Goal: Transaction & Acquisition: Download file/media

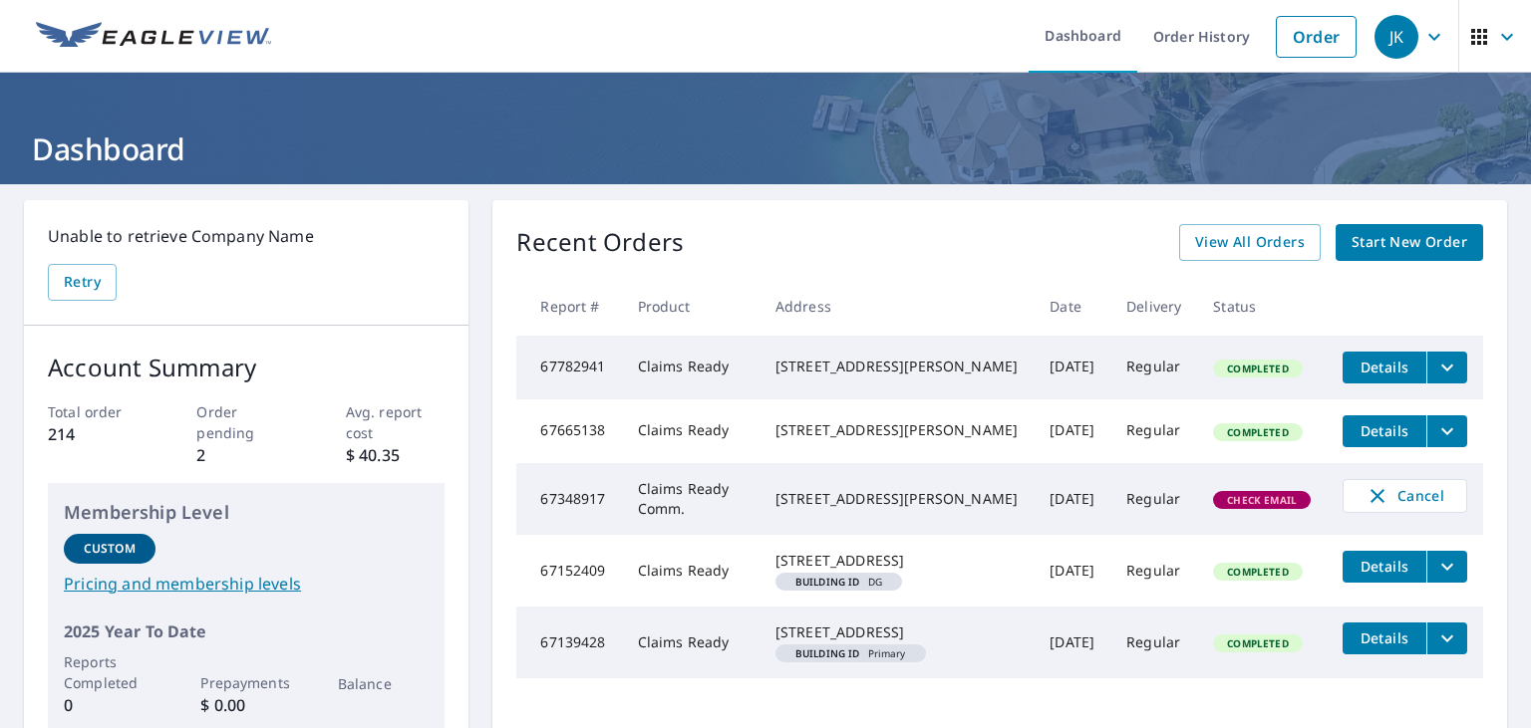
click at [1354, 370] on span "Details" at bounding box center [1384, 367] width 60 height 19
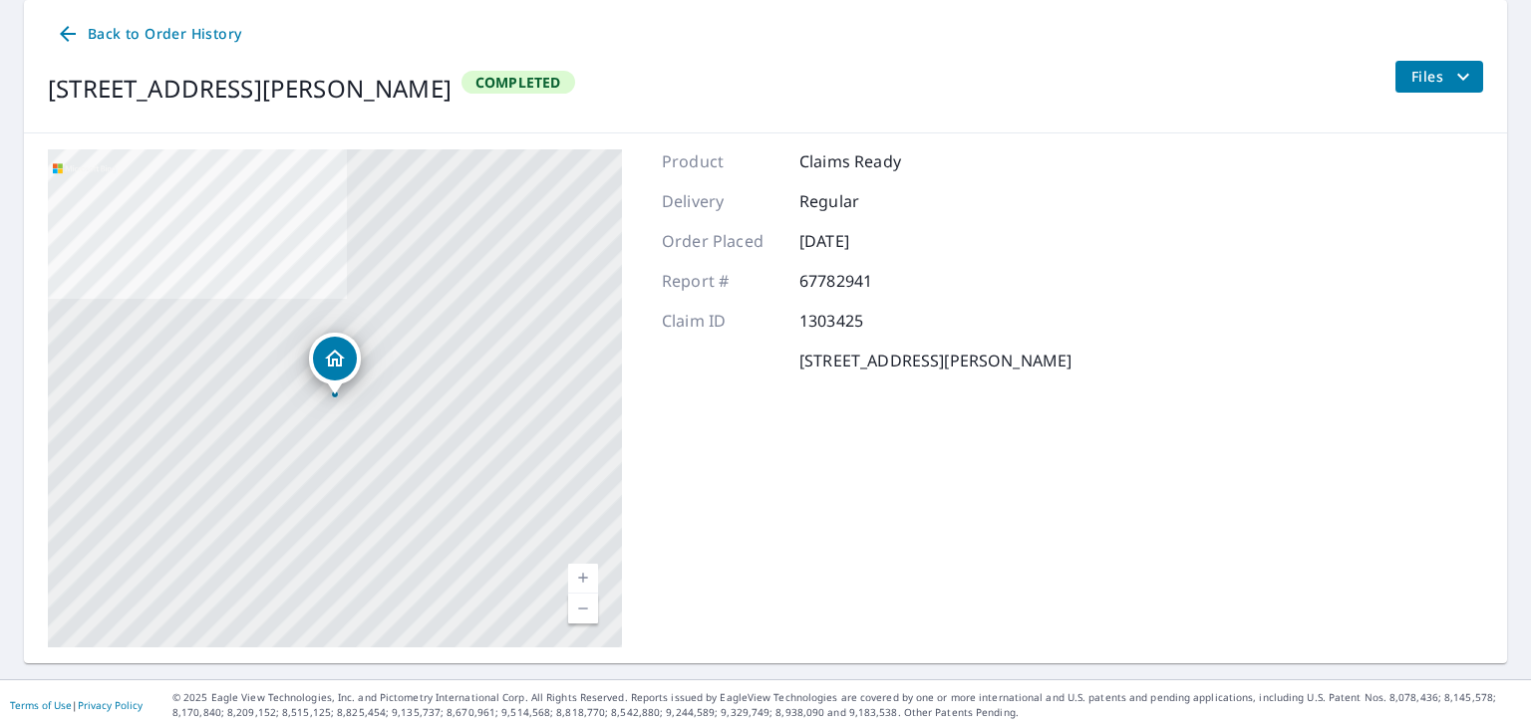
scroll to position [52, 0]
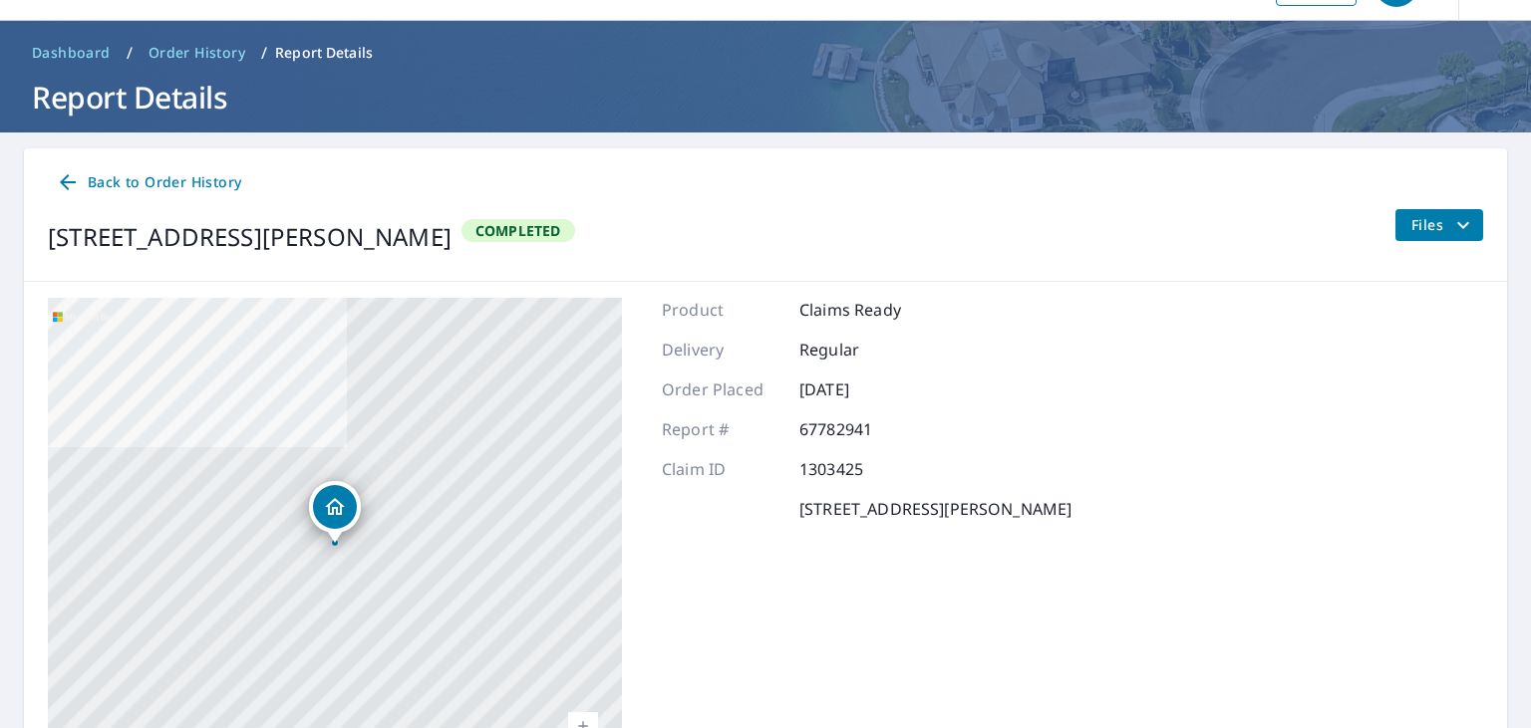
click at [1421, 203] on div "Back to Order History [STREET_ADDRESS][PERSON_NAME] Completed Files" at bounding box center [765, 215] width 1483 height 134
click at [1421, 215] on span "Files" at bounding box center [1443, 225] width 64 height 24
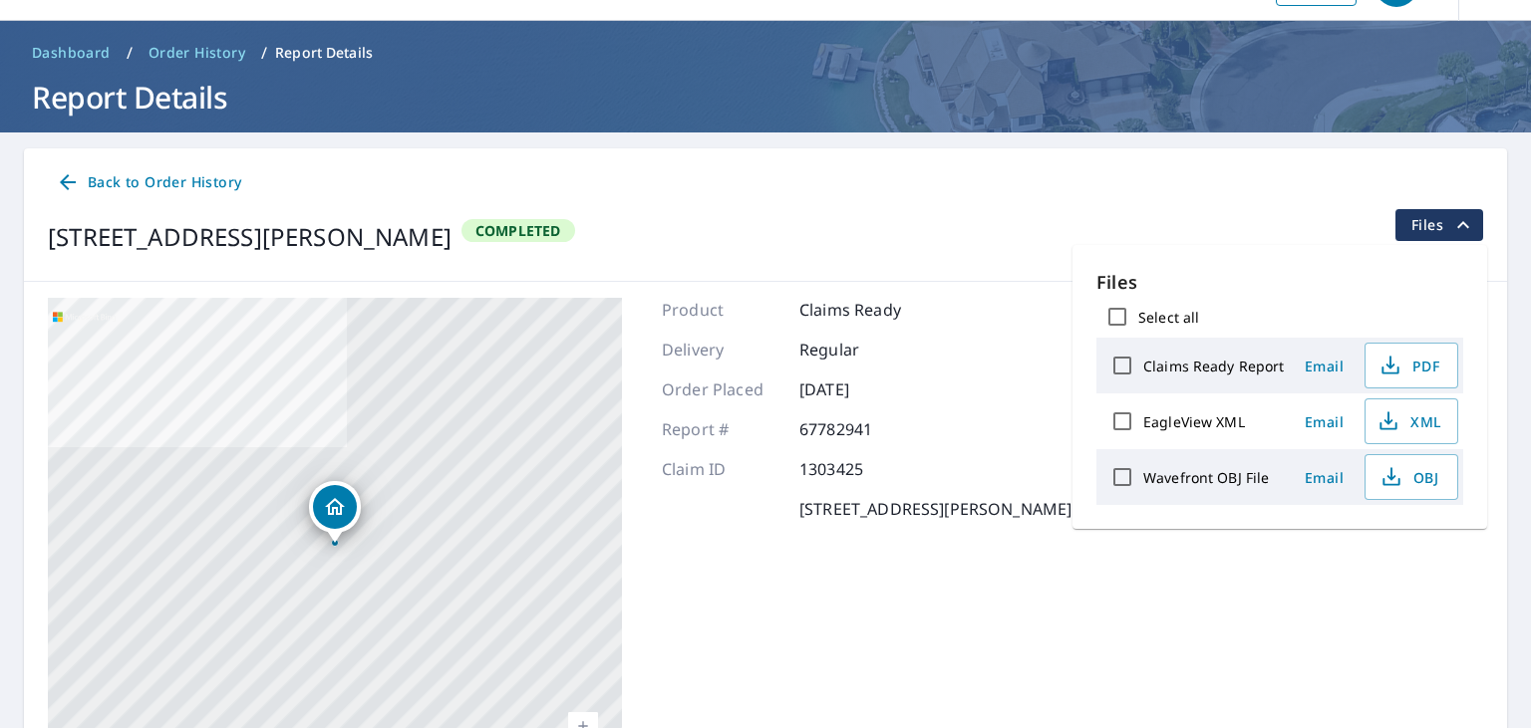
click at [1226, 367] on label "Claims Ready Report" at bounding box center [1214, 366] width 142 height 19
click at [1143, 367] on input "Claims Ready Report" at bounding box center [1122, 366] width 42 height 42
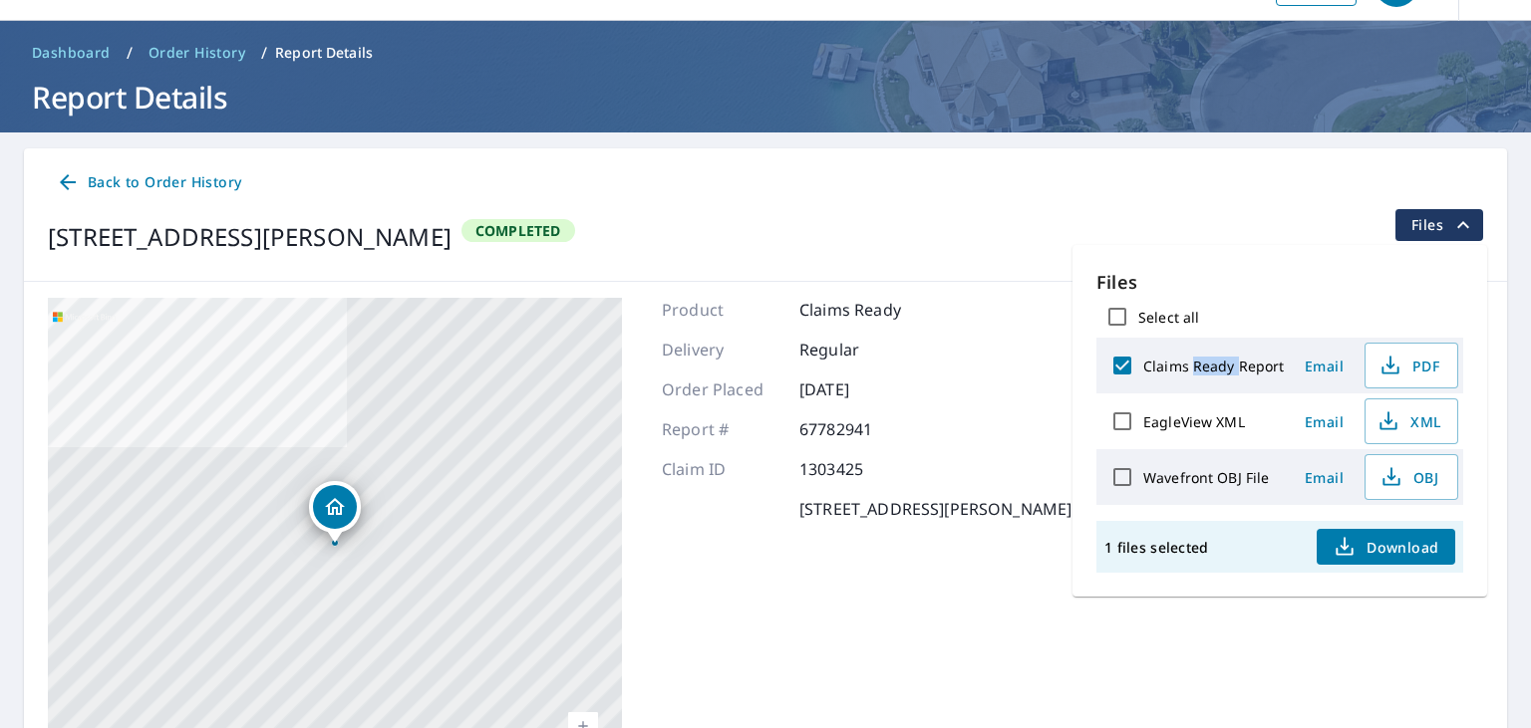
click at [1226, 367] on label "Claims Ready Report" at bounding box center [1214, 366] width 142 height 19
click at [1143, 367] on input "Claims Ready Report" at bounding box center [1122, 366] width 42 height 42
checkbox input "false"
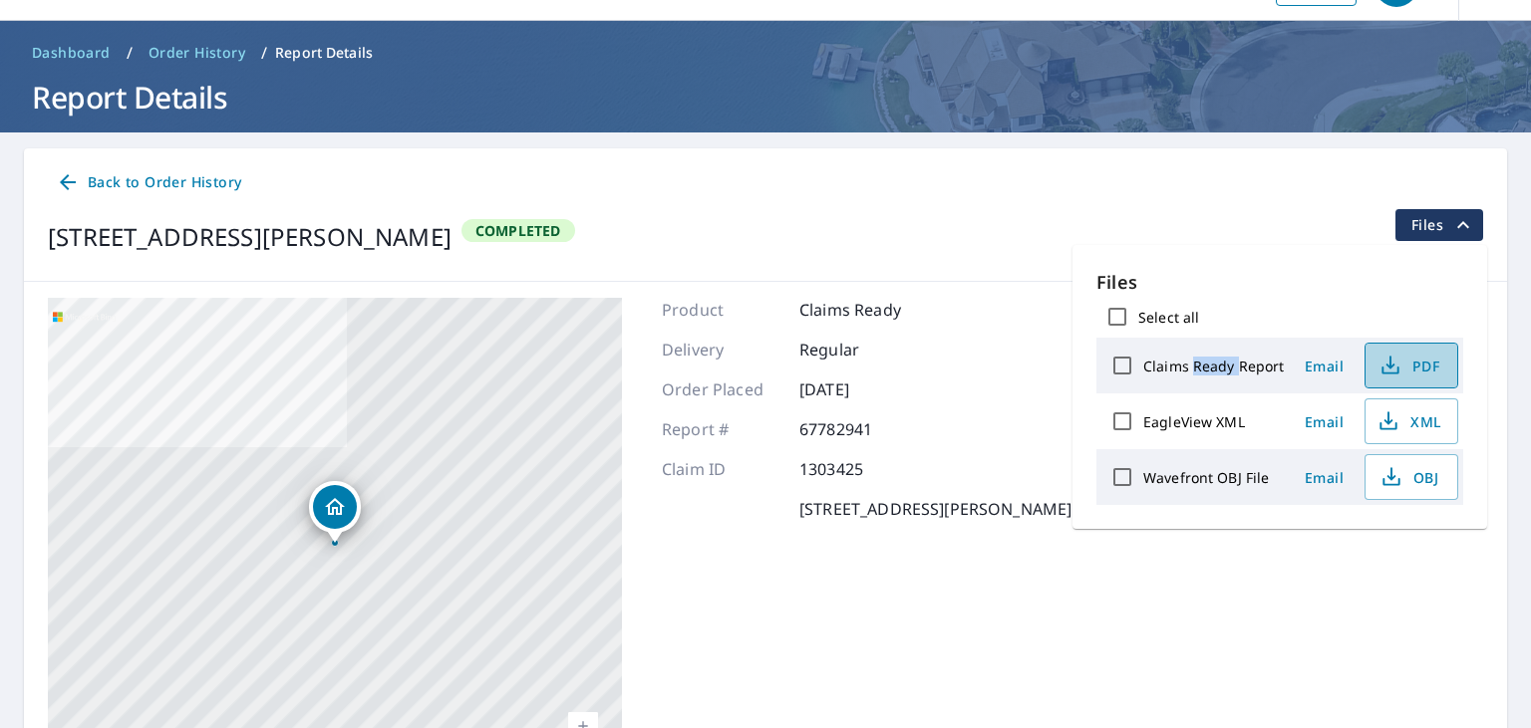
click at [1407, 363] on span "PDF" at bounding box center [1409, 366] width 64 height 24
